Goal: Task Accomplishment & Management: Use online tool/utility

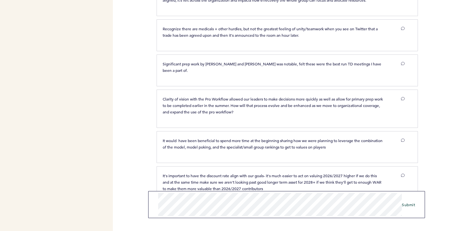
scroll to position [589, 0]
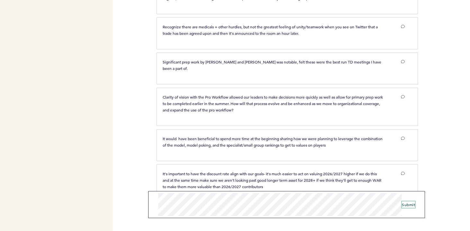
click at [413, 205] on span "Submit" at bounding box center [408, 204] width 13 height 5
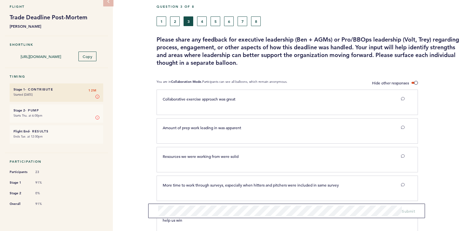
scroll to position [0, 0]
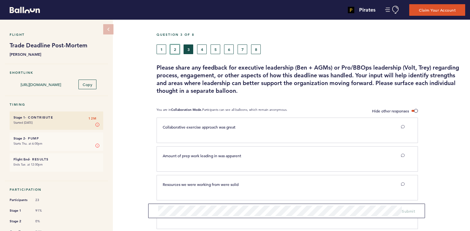
click at [172, 48] on button "2" at bounding box center [175, 49] width 10 height 10
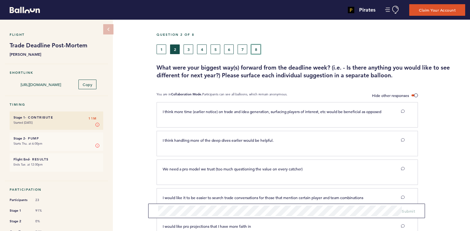
click at [256, 49] on button "8" at bounding box center [256, 49] width 10 height 10
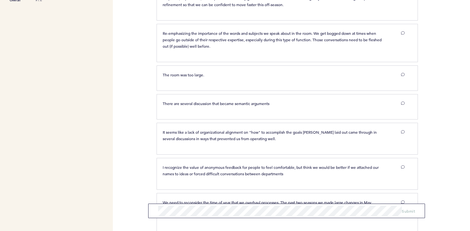
scroll to position [230, 0]
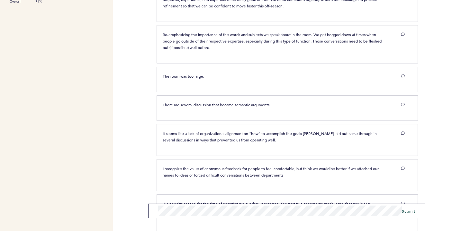
click at [141, 210] on div "Pirates [PERSON_NAME][EMAIL_ADDRESS][PERSON_NAME][DOMAIN_NAME] Team Domain: pir…" at bounding box center [235, 115] width 470 height 231
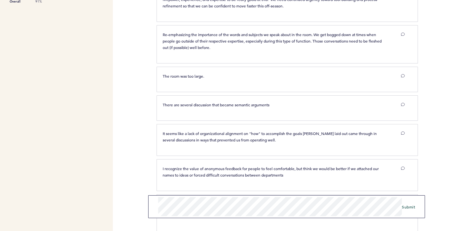
click at [156, 196] on form "Submit" at bounding box center [286, 206] width 277 height 23
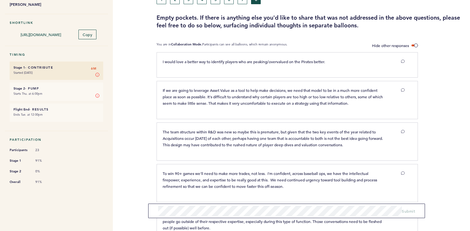
scroll to position [0, 0]
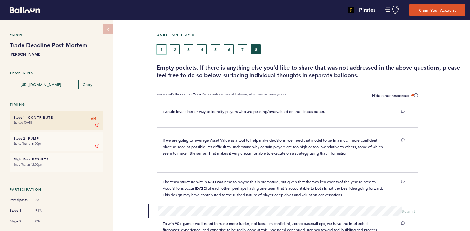
click at [163, 50] on button "1" at bounding box center [162, 49] width 10 height 10
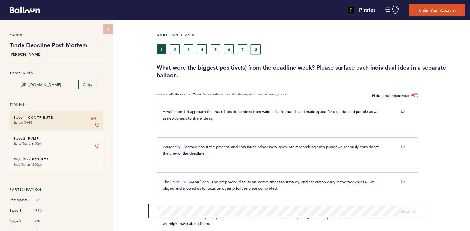
click at [255, 47] on button "8" at bounding box center [256, 49] width 10 height 10
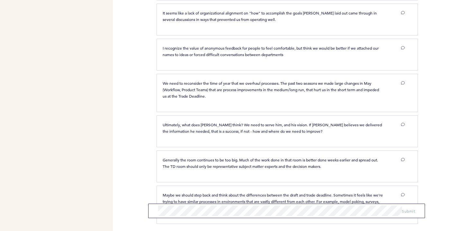
scroll to position [378, 0]
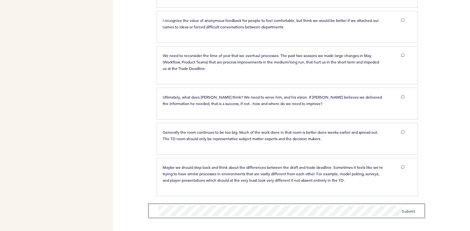
click at [135, 211] on div "Pirates [PERSON_NAME][EMAIL_ADDRESS][PERSON_NAME][DOMAIN_NAME] Team Domain: pir…" at bounding box center [235, 115] width 470 height 231
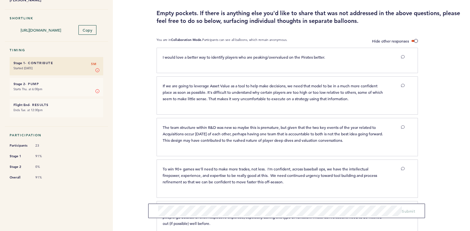
scroll to position [0, 0]
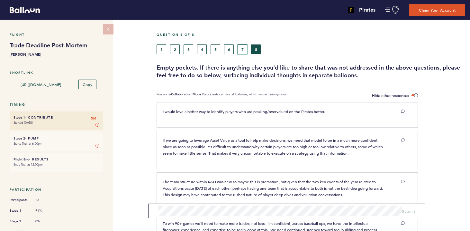
click at [242, 46] on button "7" at bounding box center [243, 49] width 10 height 10
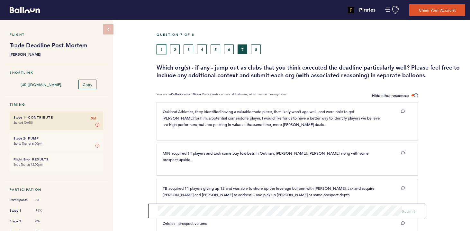
click at [159, 50] on button "1" at bounding box center [162, 49] width 10 height 10
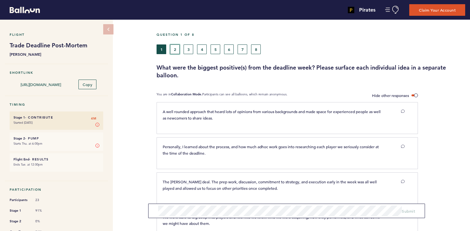
click at [176, 51] on button "2" at bounding box center [175, 49] width 10 height 10
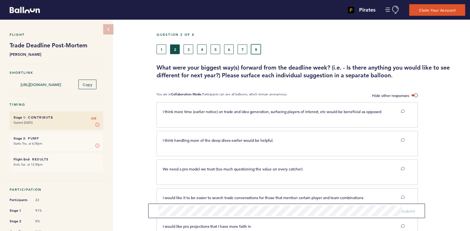
click at [256, 48] on button "8" at bounding box center [256, 49] width 10 height 10
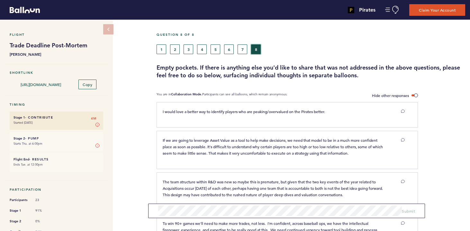
scroll to position [378, 0]
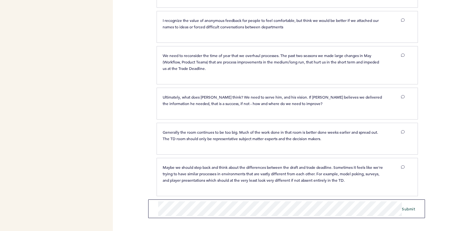
click at [144, 205] on div "Pirates [PERSON_NAME][EMAIL_ADDRESS][PERSON_NAME][DOMAIN_NAME] Team Domain: pir…" at bounding box center [235, 115] width 470 height 231
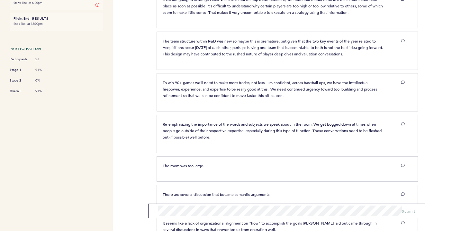
scroll to position [0, 0]
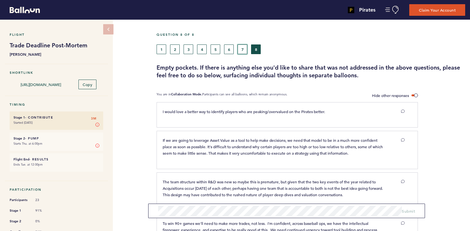
click at [239, 47] on button "7" at bounding box center [243, 49] width 10 height 10
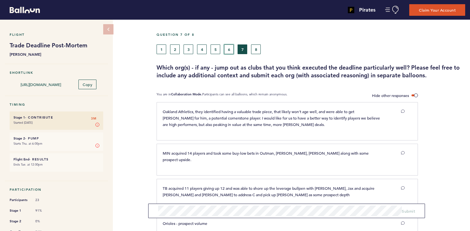
click at [229, 49] on button "6" at bounding box center [229, 49] width 10 height 10
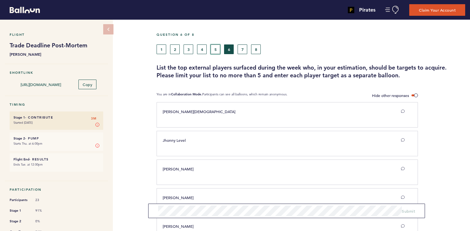
click at [216, 50] on button "5" at bounding box center [216, 49] width 10 height 10
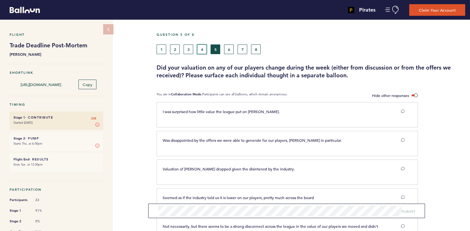
click at [205, 48] on button "4" at bounding box center [202, 49] width 10 height 10
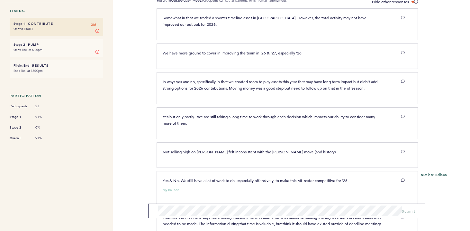
scroll to position [16, 0]
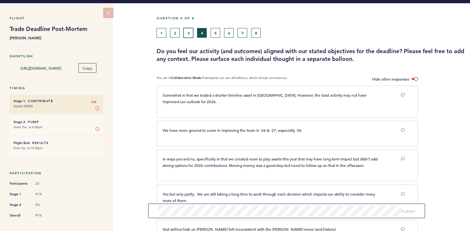
click at [187, 34] on button "3" at bounding box center [189, 33] width 10 height 10
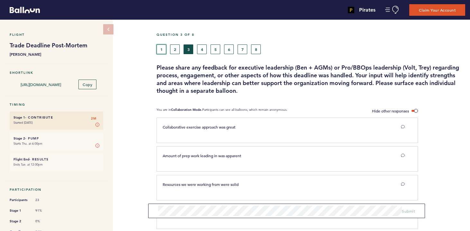
click at [160, 50] on button "1" at bounding box center [162, 49] width 10 height 10
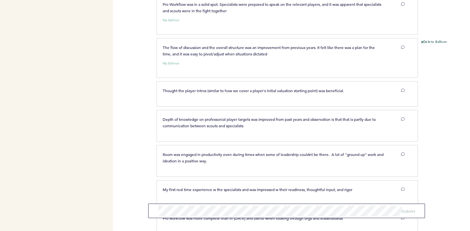
scroll to position [699, 0]
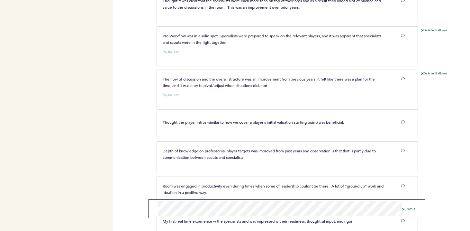
click at [131, 194] on div "Pirates [PERSON_NAME][EMAIL_ADDRESS][PERSON_NAME][DOMAIN_NAME] Team Domain: pir…" at bounding box center [235, 115] width 470 height 231
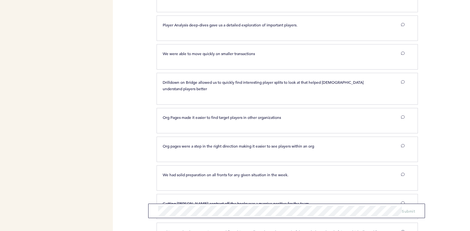
scroll to position [0, 0]
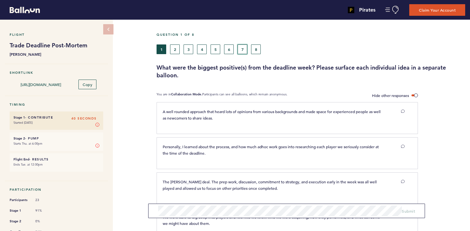
click at [241, 46] on button "7" at bounding box center [243, 49] width 10 height 10
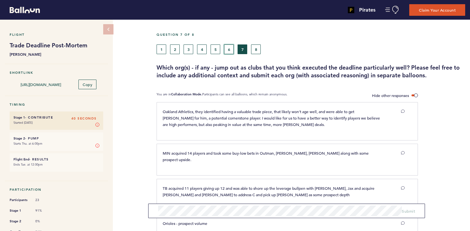
click at [228, 49] on button "6" at bounding box center [229, 49] width 10 height 10
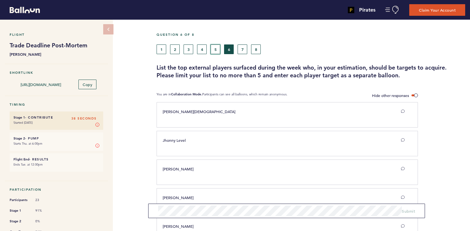
click at [216, 46] on button "5" at bounding box center [216, 49] width 10 height 10
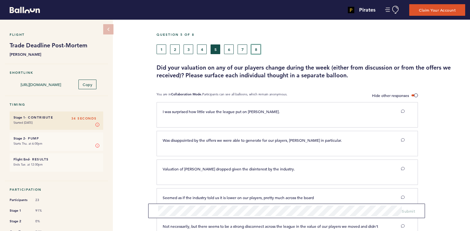
click at [255, 52] on button "8" at bounding box center [256, 49] width 10 height 10
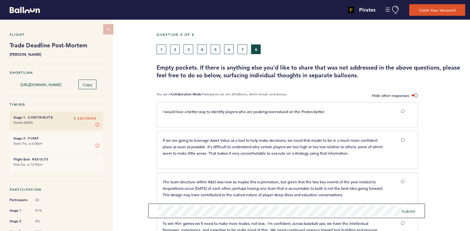
click at [125, 210] on div "Flight Trade Deadline Post-Mortem [PERSON_NAME] Shortlink [URL][DOMAIN_NAME] Co…" at bounding box center [235, 125] width 470 height 211
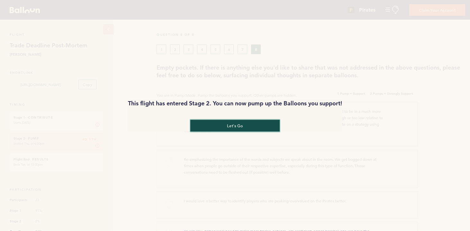
click at [241, 126] on button "let's go" at bounding box center [234, 126] width 89 height 12
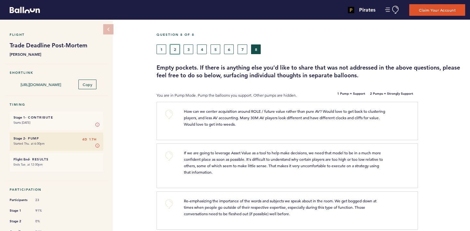
click at [176, 50] on button "2" at bounding box center [175, 49] width 10 height 10
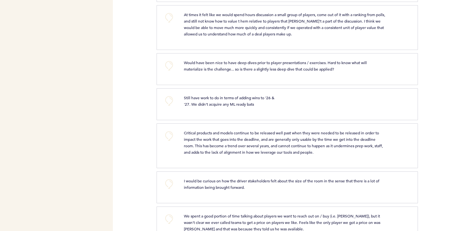
scroll to position [2538, 0]
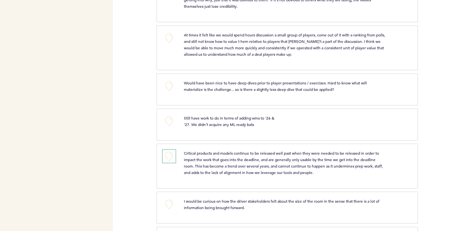
click at [168, 162] on button "+0" at bounding box center [169, 156] width 13 height 13
click at [168, 159] on span "+1" at bounding box center [169, 155] width 5 height 6
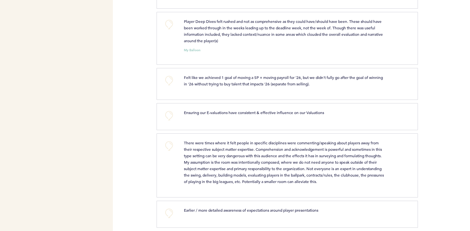
scroll to position [1881, 0]
click at [169, 31] on button "+0" at bounding box center [169, 24] width 13 height 13
click at [169, 27] on span "+1" at bounding box center [169, 24] width 5 height 6
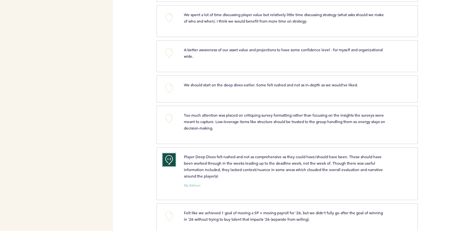
scroll to position [1743, 0]
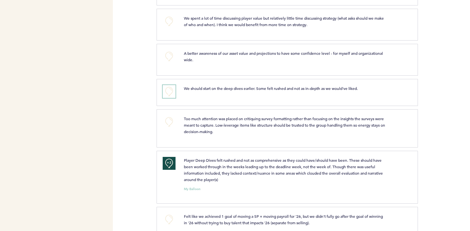
click at [169, 98] on button "+0" at bounding box center [169, 91] width 13 height 13
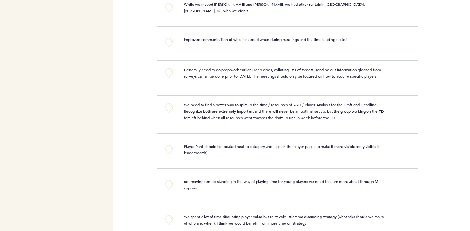
scroll to position [1544, 0]
click at [170, 115] on button "+0" at bounding box center [169, 108] width 13 height 13
click at [0, 0] on span "+0" at bounding box center [0, 0] width 0 height 0
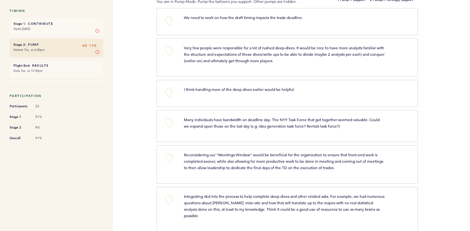
scroll to position [0, 0]
